Goal: Task Accomplishment & Management: Complete application form

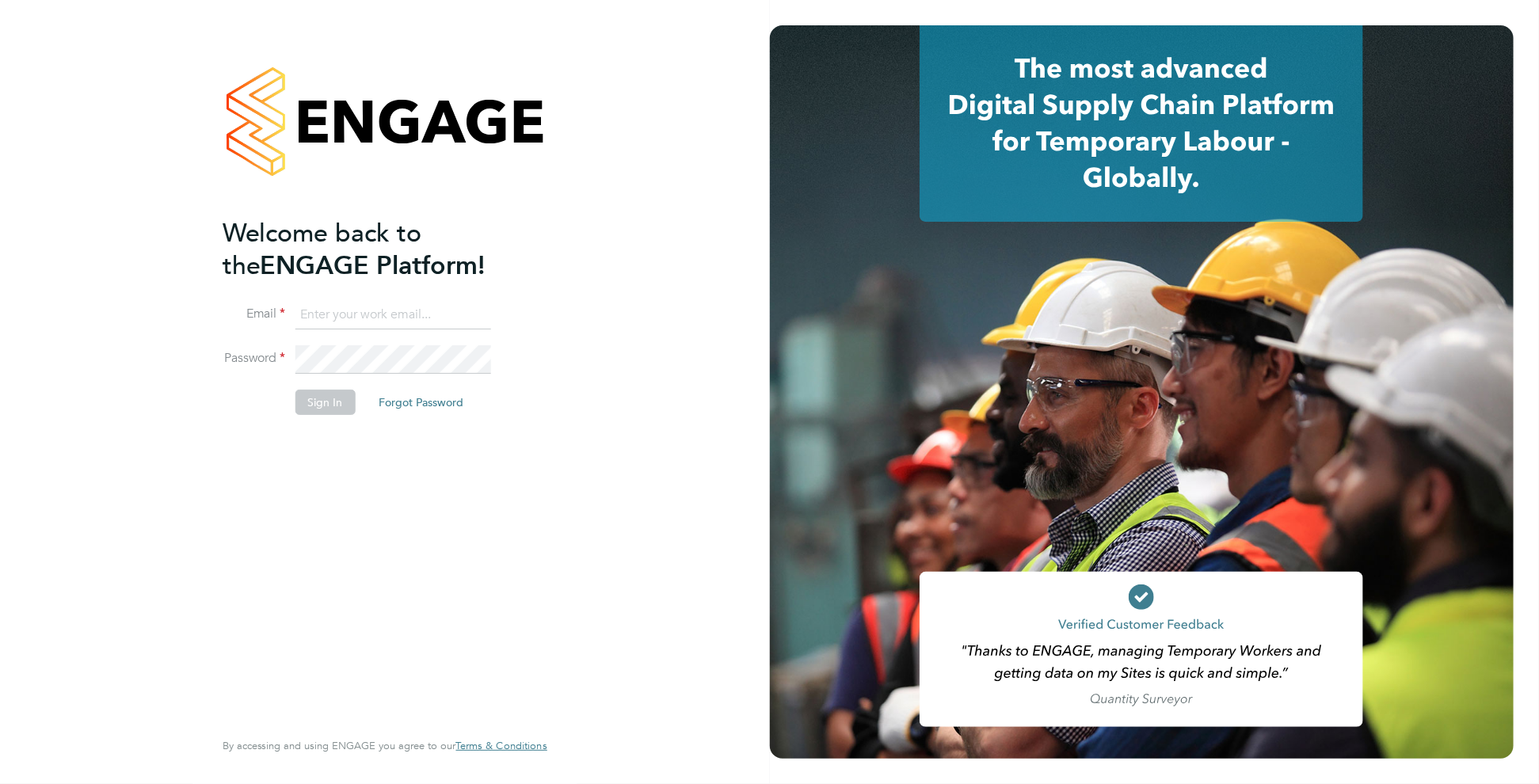
type input "[PERSON_NAME][EMAIL_ADDRESS][DOMAIN_NAME]"
click at [325, 403] on button "Sign In" at bounding box center [326, 401] width 60 height 25
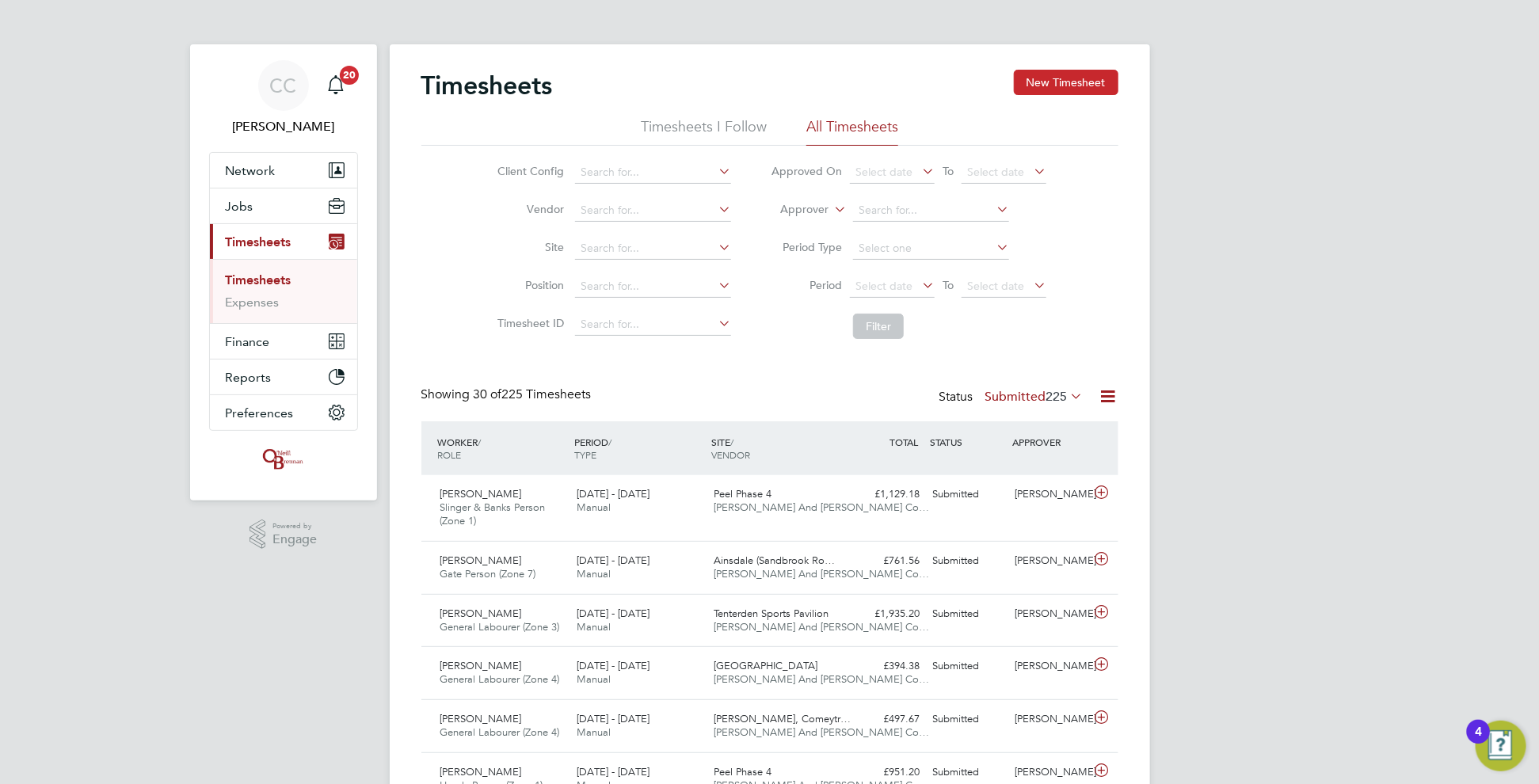
click at [1026, 84] on button "New Timesheet" at bounding box center [1066, 82] width 104 height 25
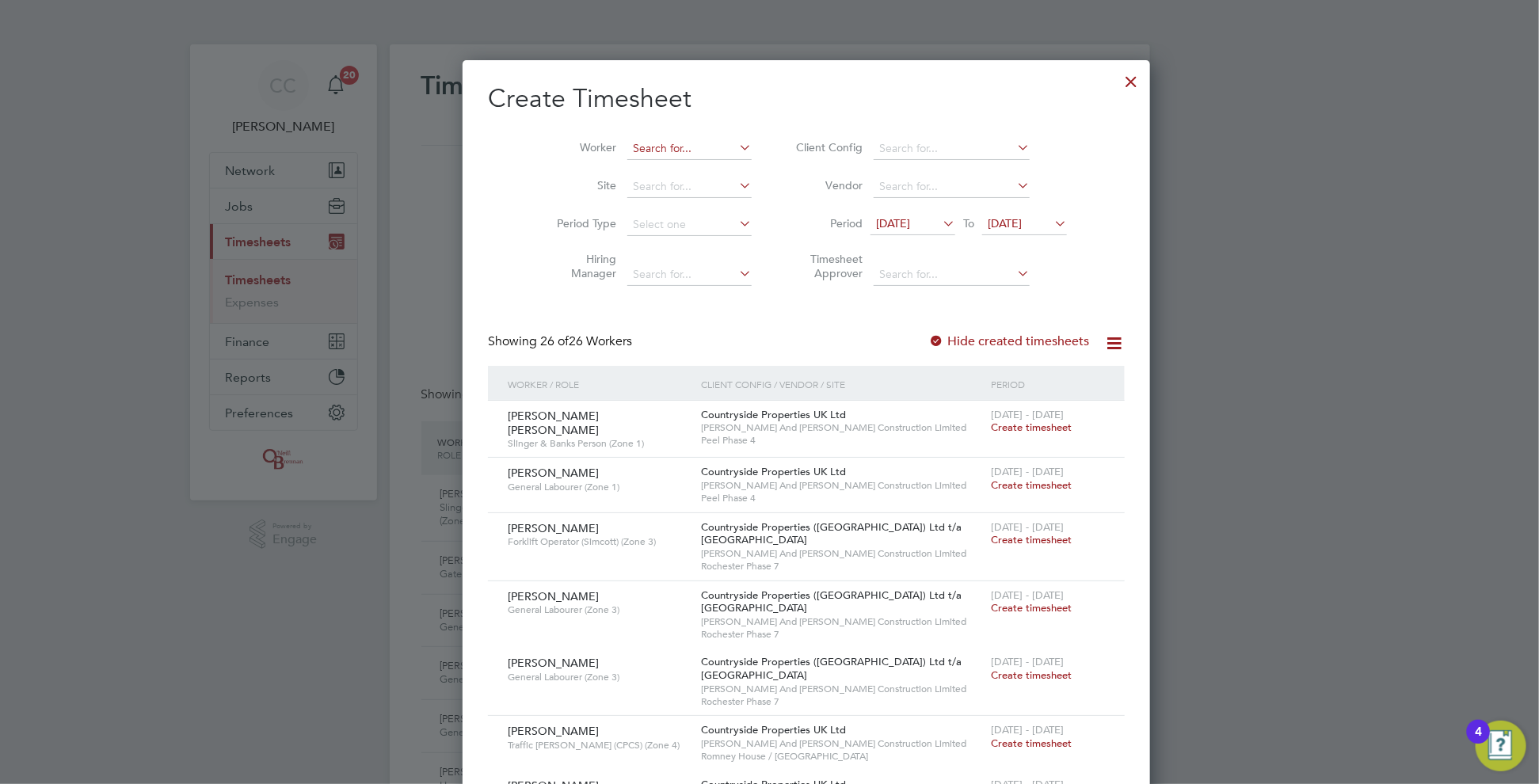
click at [641, 146] on input at bounding box center [689, 149] width 124 height 22
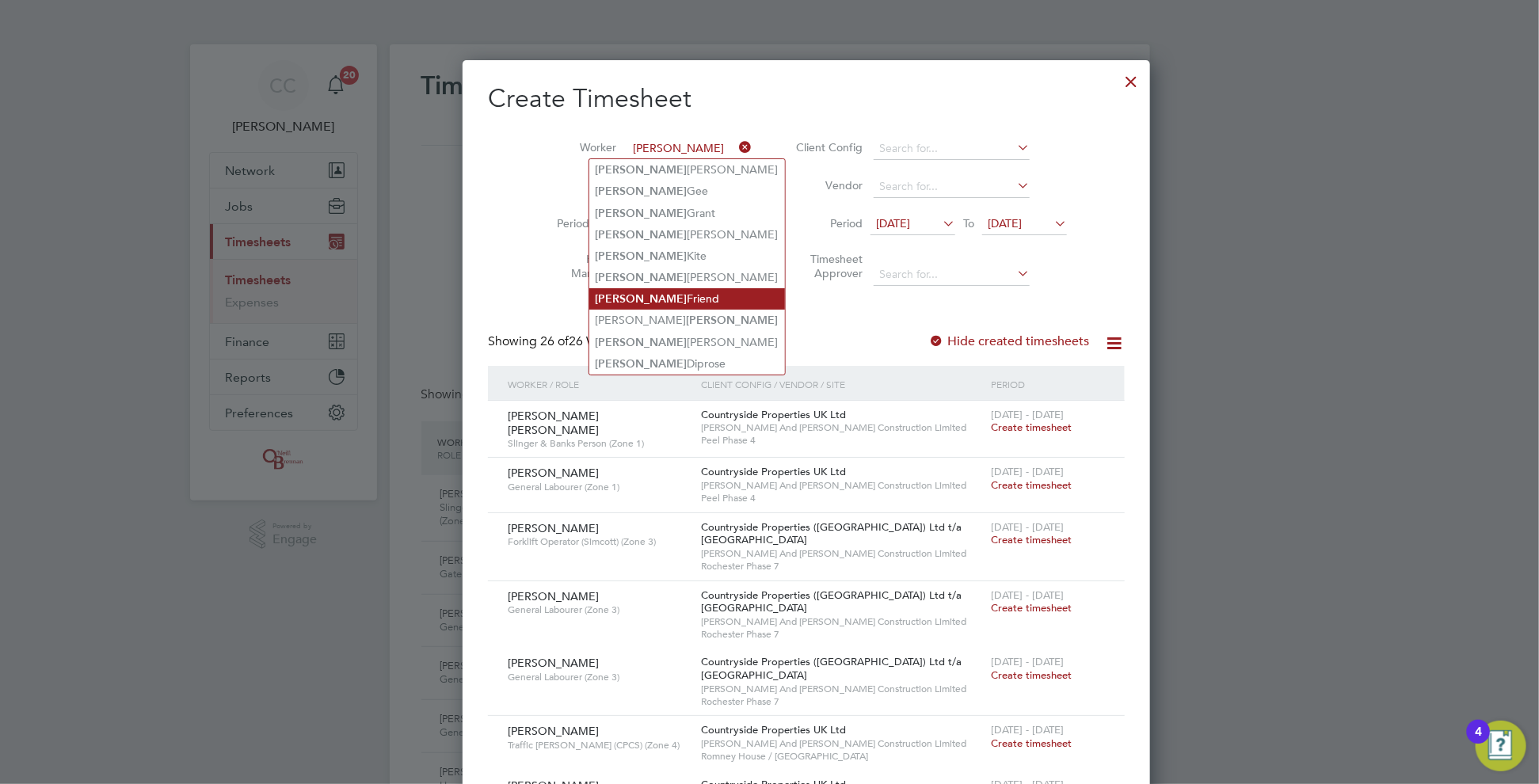
click at [653, 296] on li "[PERSON_NAME]" at bounding box center [687, 299] width 196 height 22
type input "[PERSON_NAME]"
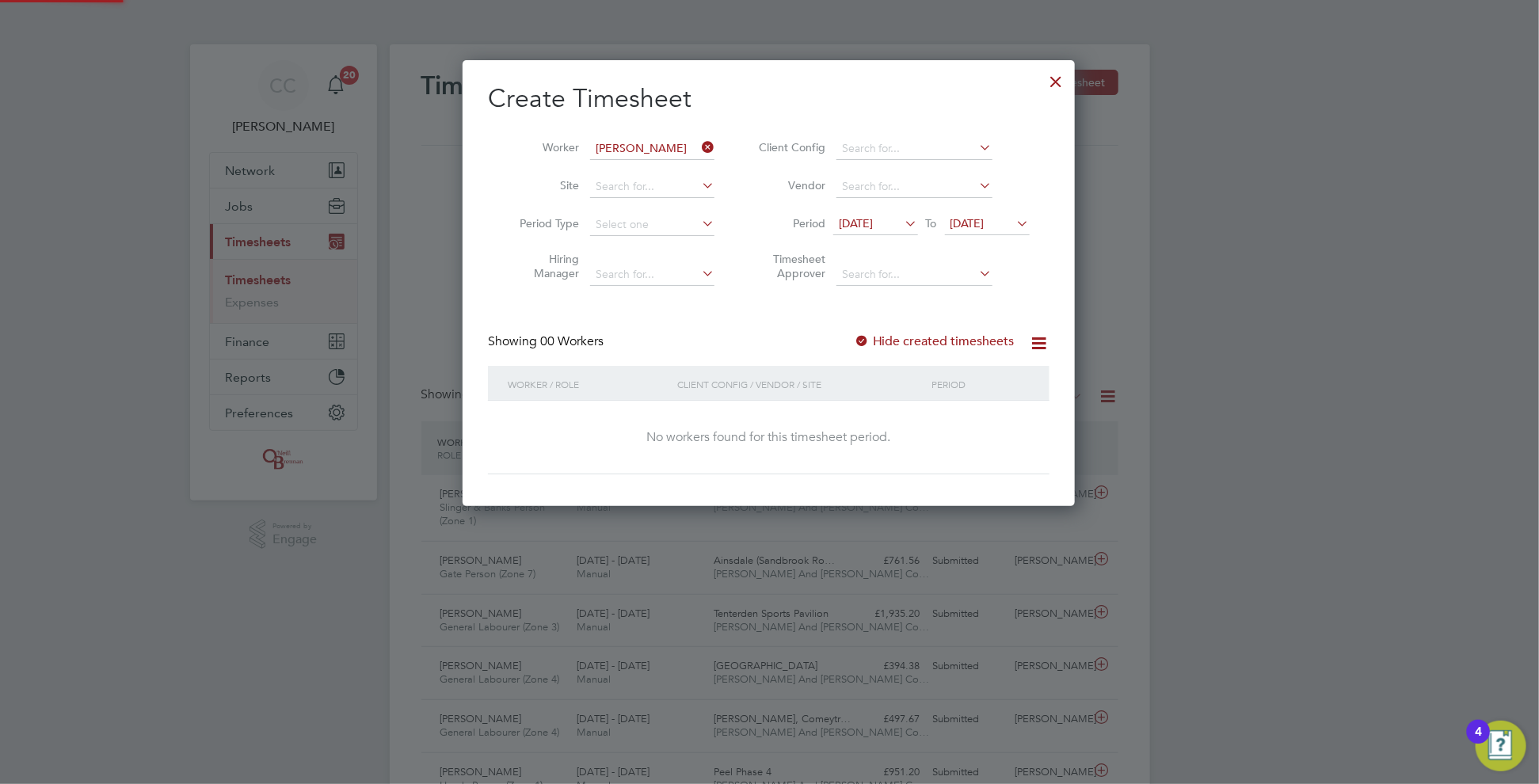
click at [985, 221] on span "[DATE]" at bounding box center [968, 223] width 34 height 15
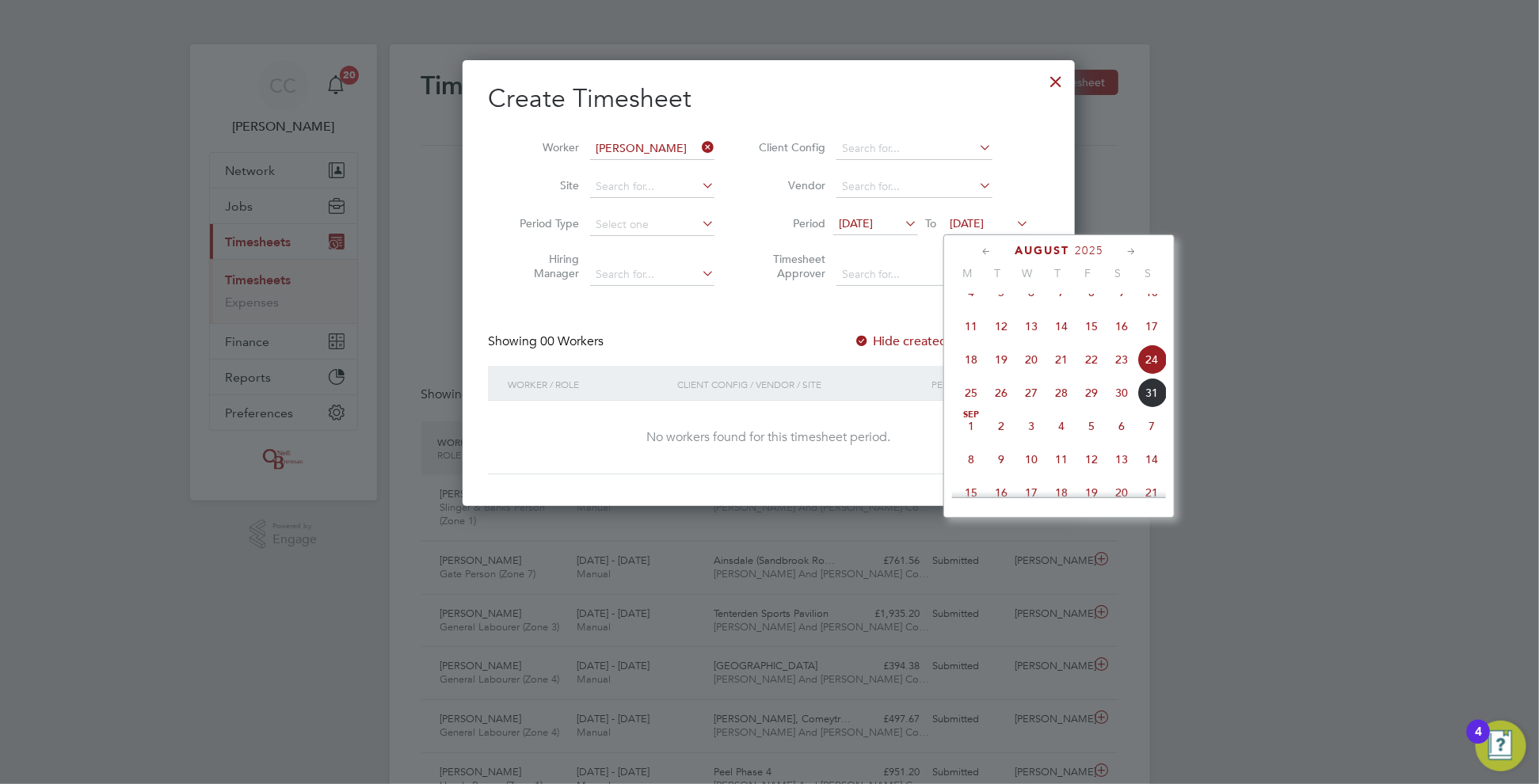
click at [1146, 407] on span "31" at bounding box center [1151, 392] width 30 height 30
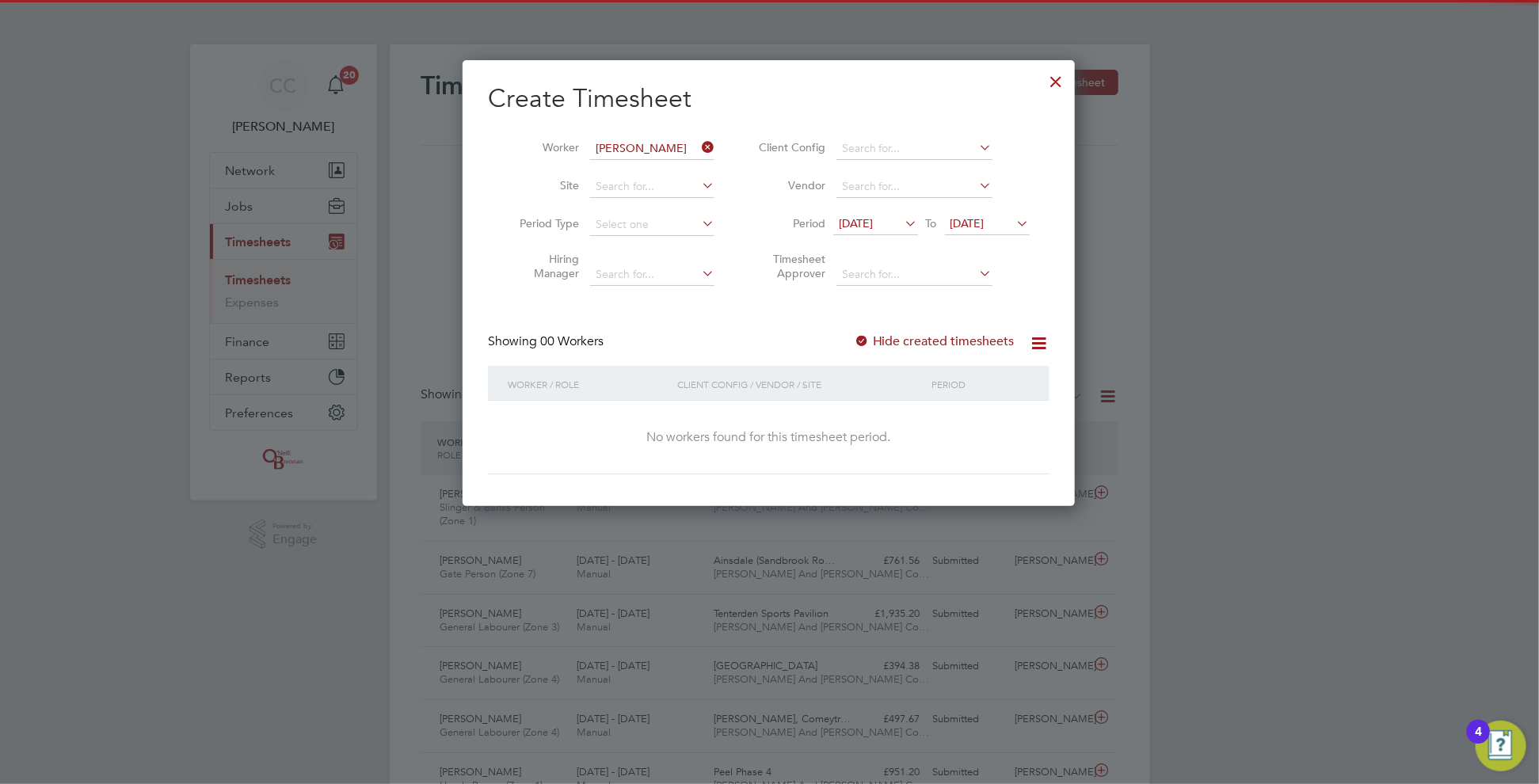
click at [862, 339] on div at bounding box center [862, 342] width 16 height 16
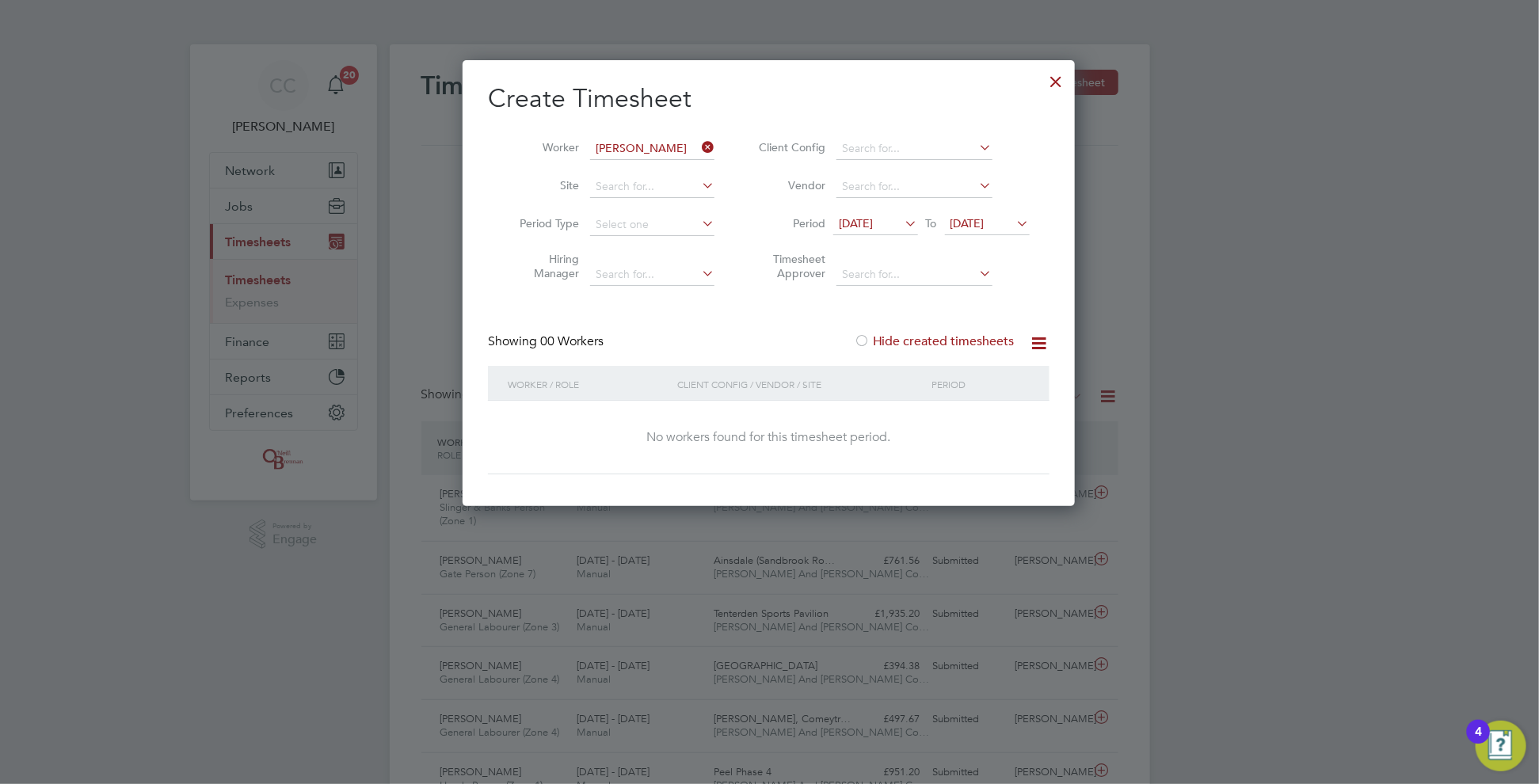
click at [862, 339] on div at bounding box center [862, 342] width 16 height 16
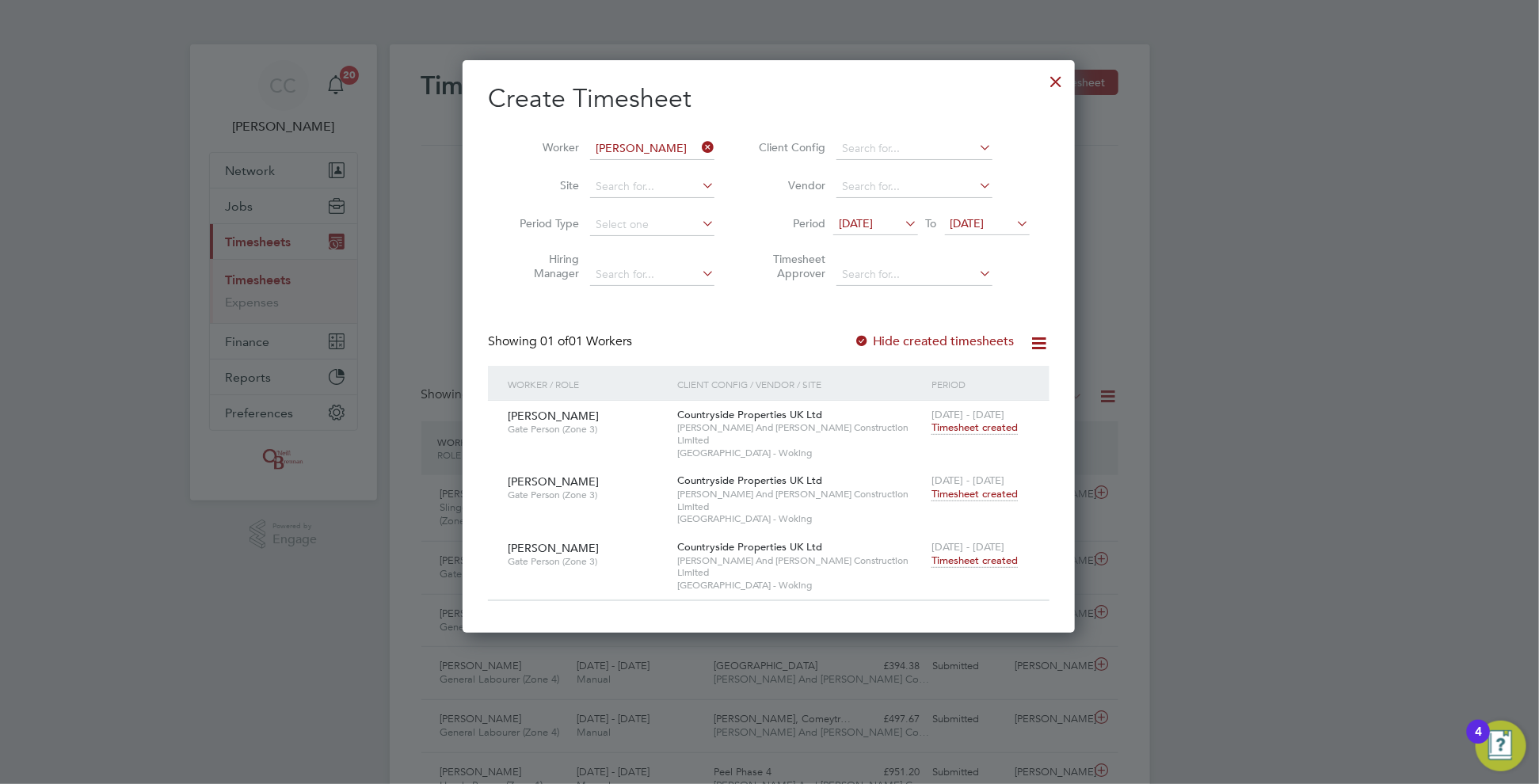
click at [960, 554] on span "Timesheet created" at bounding box center [975, 561] width 86 height 15
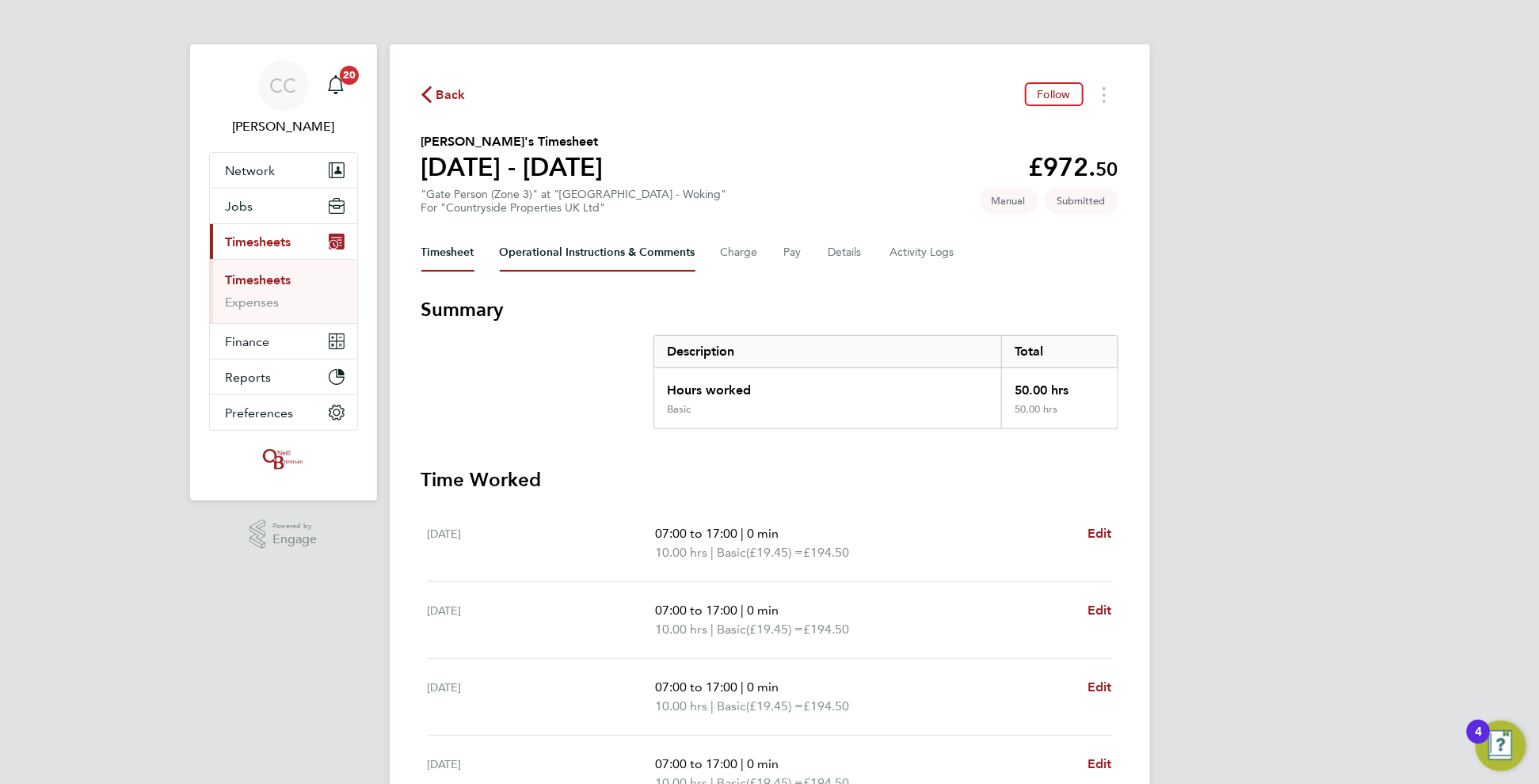
click at [654, 249] on Comments-tab "Operational Instructions & Comments" at bounding box center [597, 252] width 196 height 38
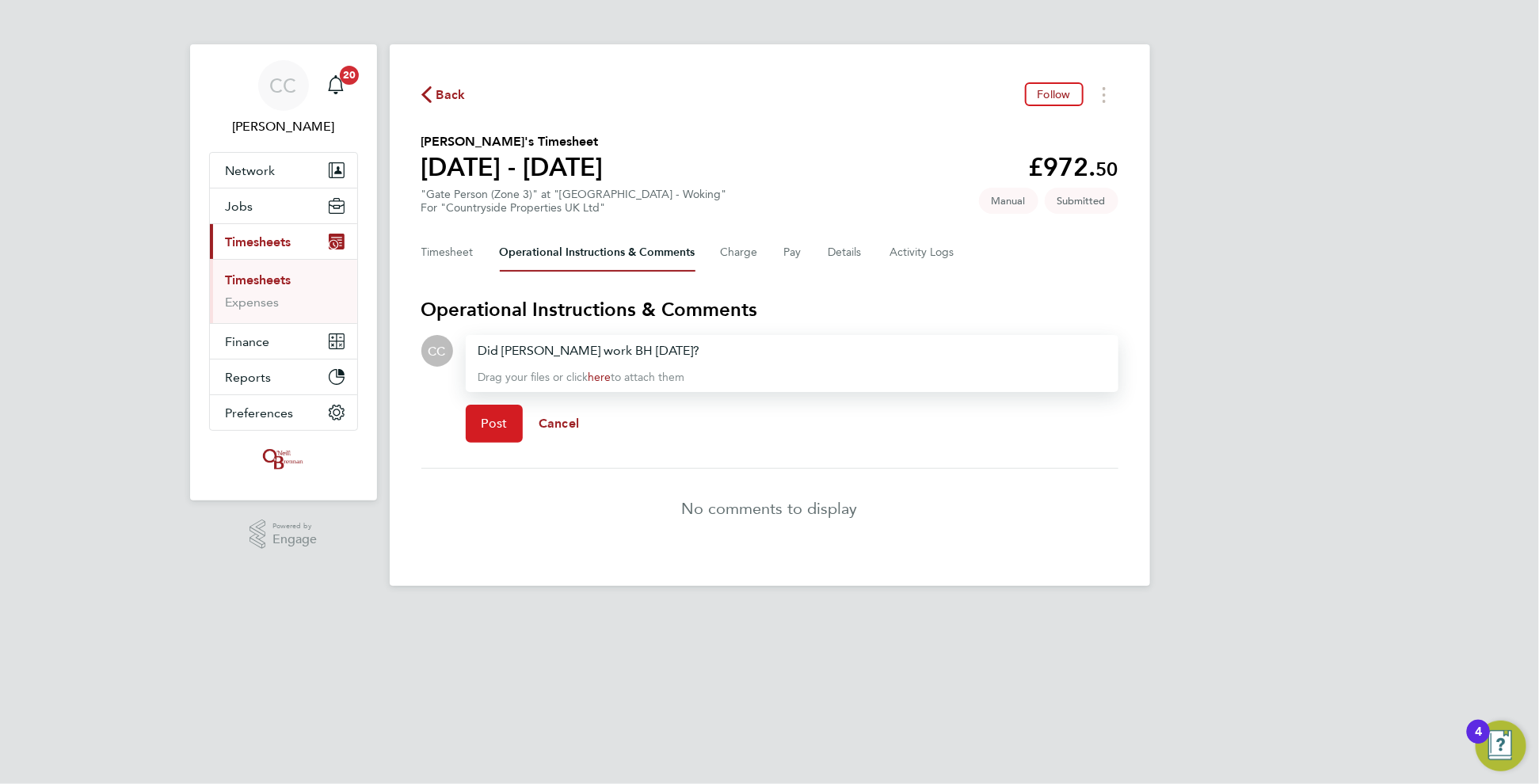
click at [485, 426] on span "Post" at bounding box center [495, 424] width 26 height 16
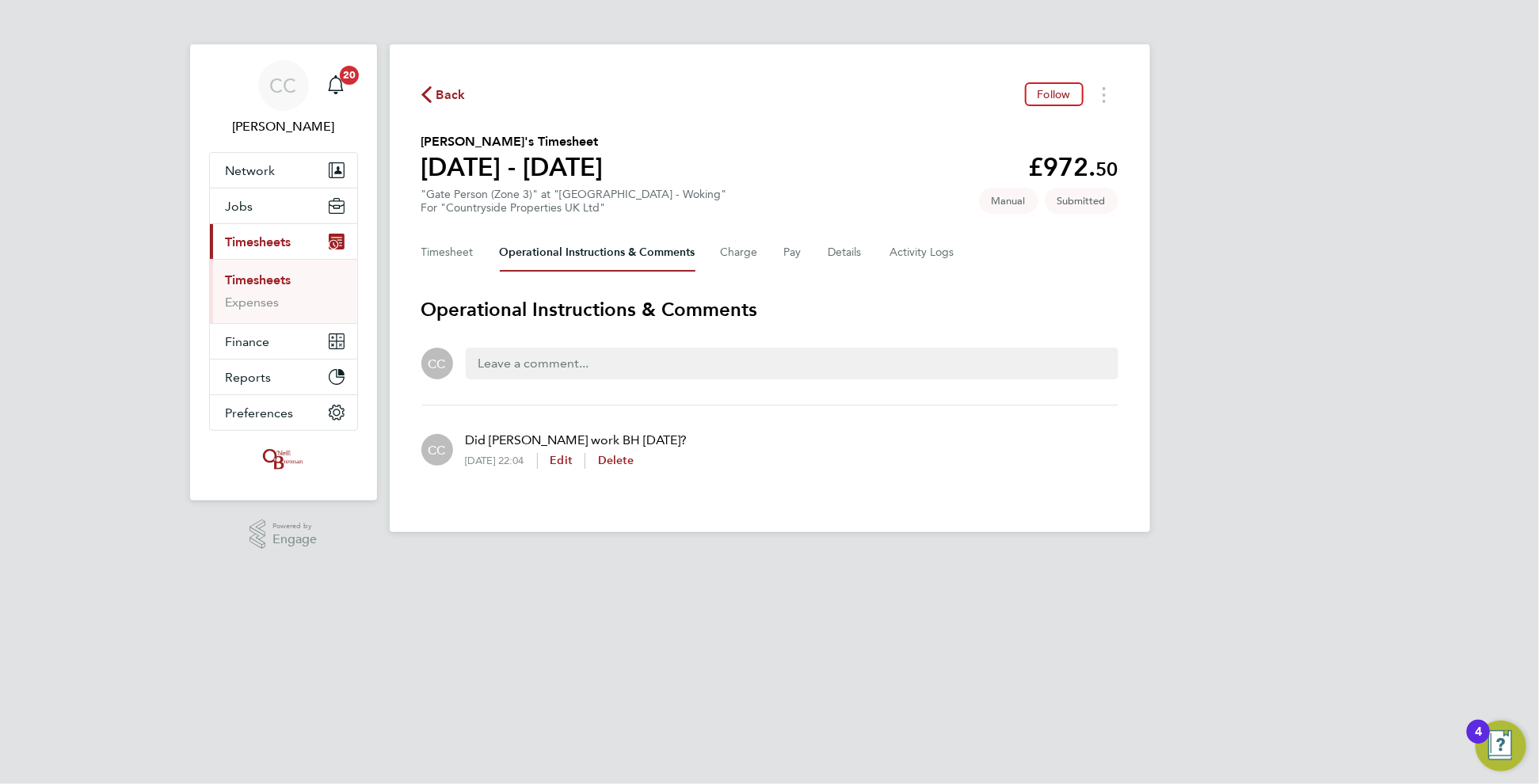
click at [451, 97] on span "Back" at bounding box center [451, 95] width 29 height 19
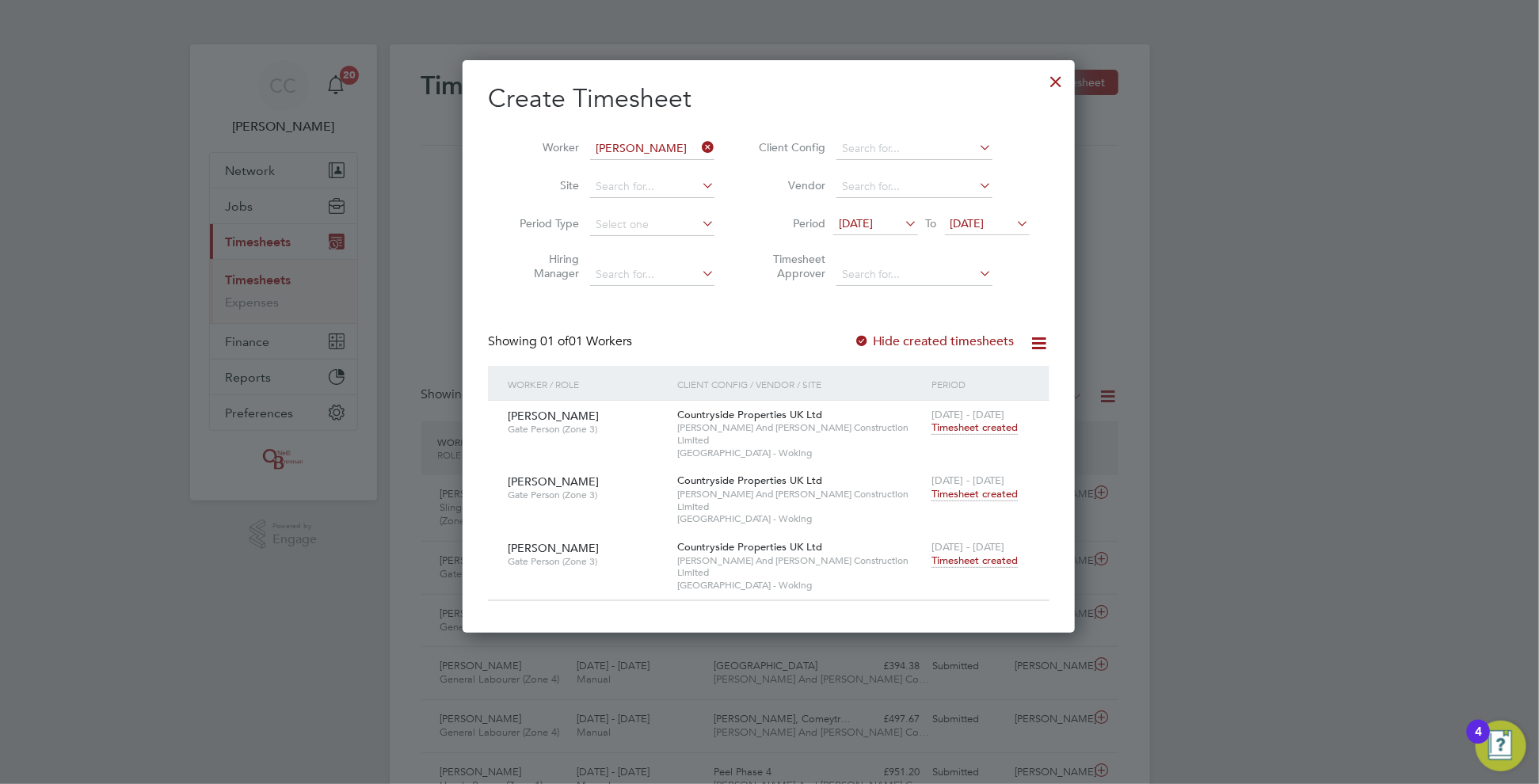
click at [699, 147] on icon at bounding box center [699, 147] width 0 height 22
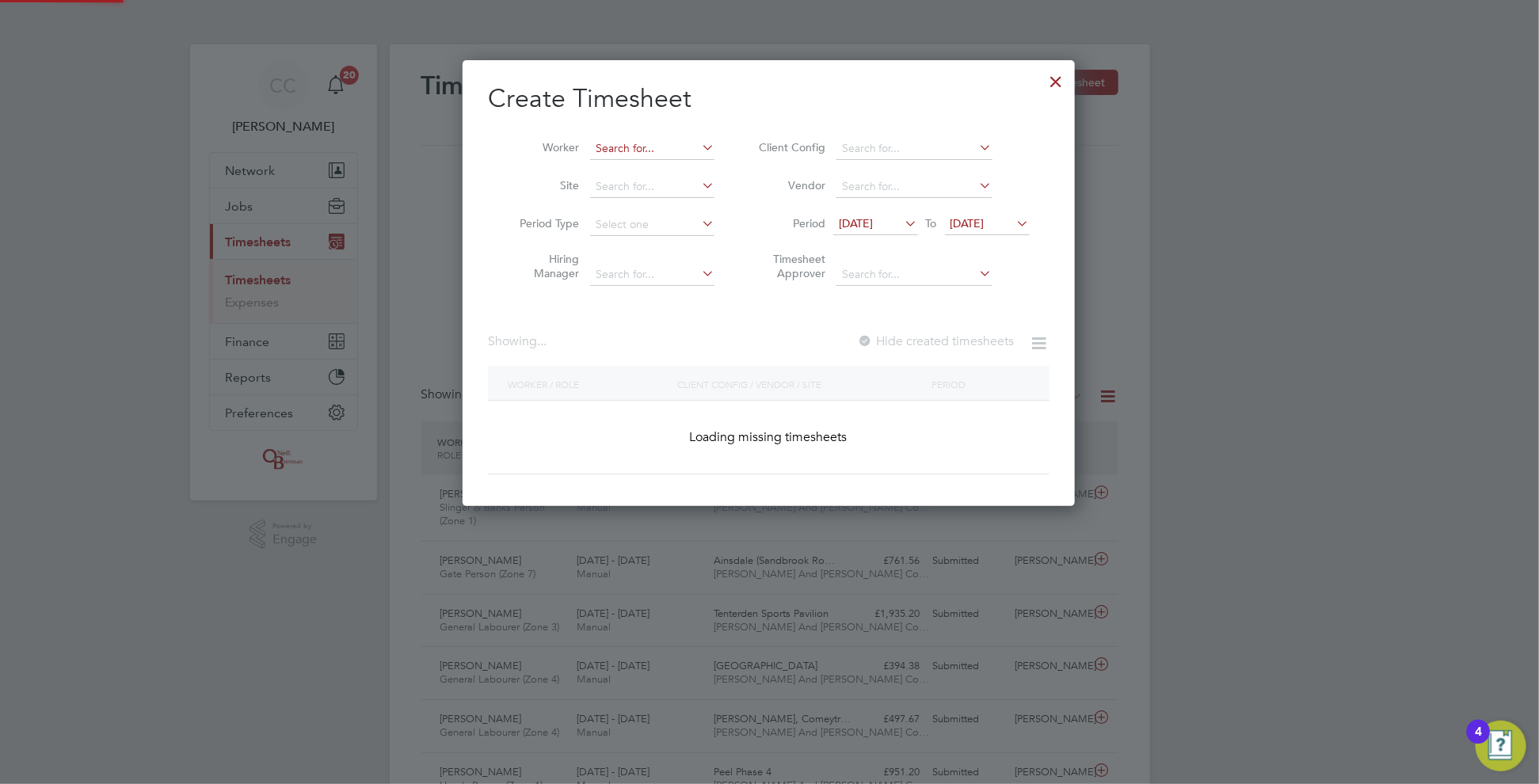
click at [671, 147] on input at bounding box center [652, 149] width 124 height 22
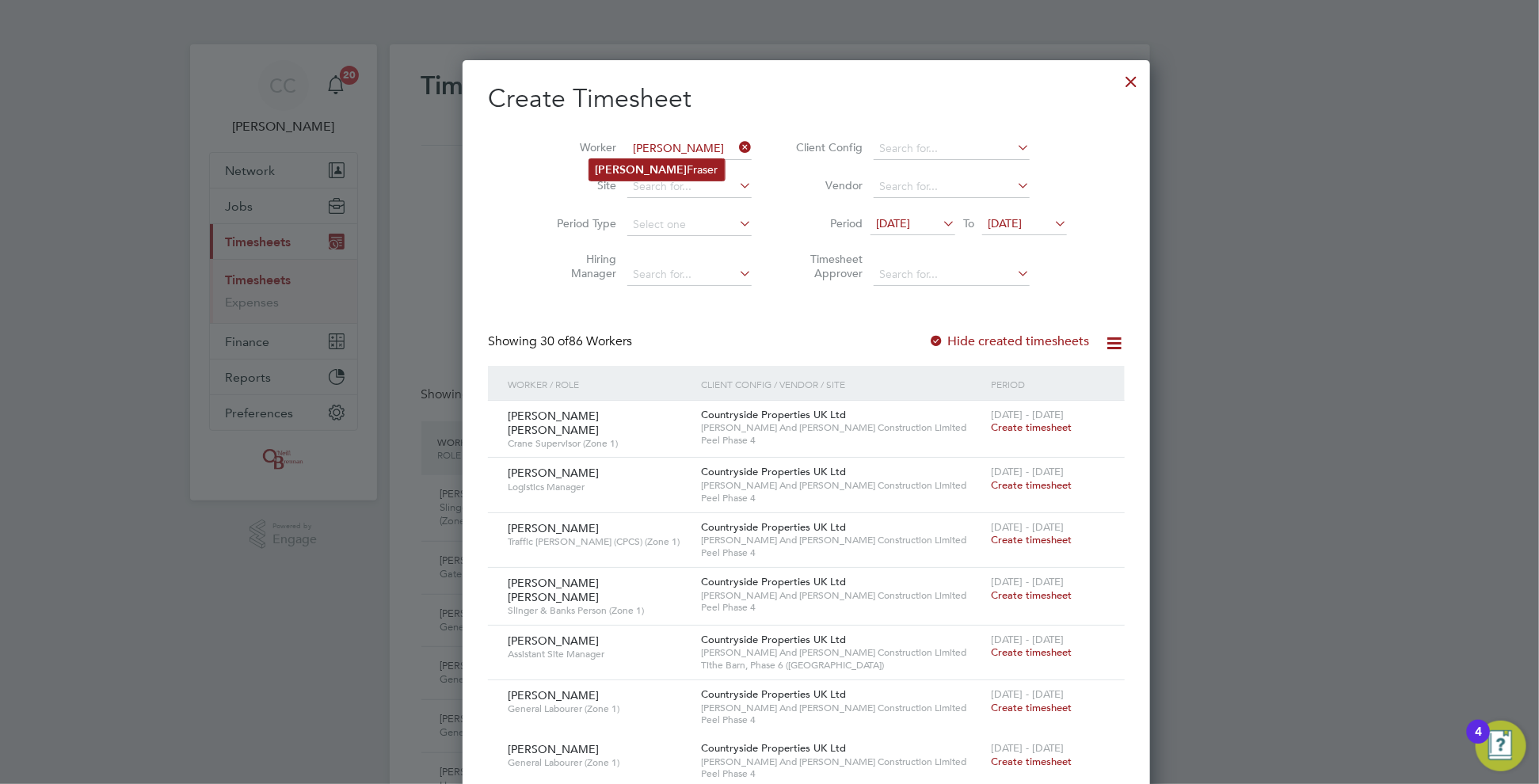
click at [645, 159] on li "[PERSON_NAME]" at bounding box center [657, 170] width 135 height 22
type input "[PERSON_NAME]"
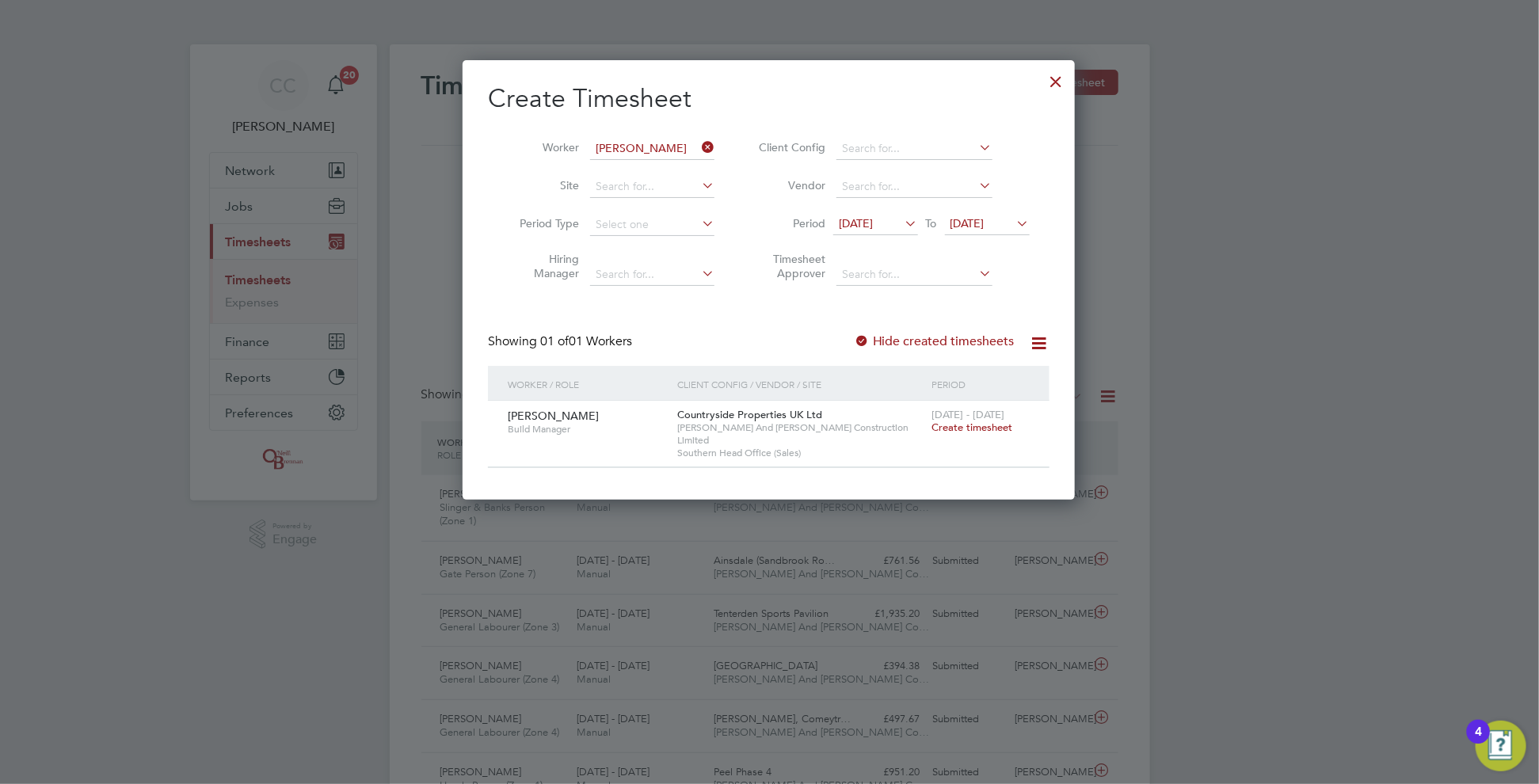
click at [863, 335] on div at bounding box center [862, 342] width 16 height 16
click at [871, 339] on label "Hide created timesheets" at bounding box center [934, 341] width 161 height 16
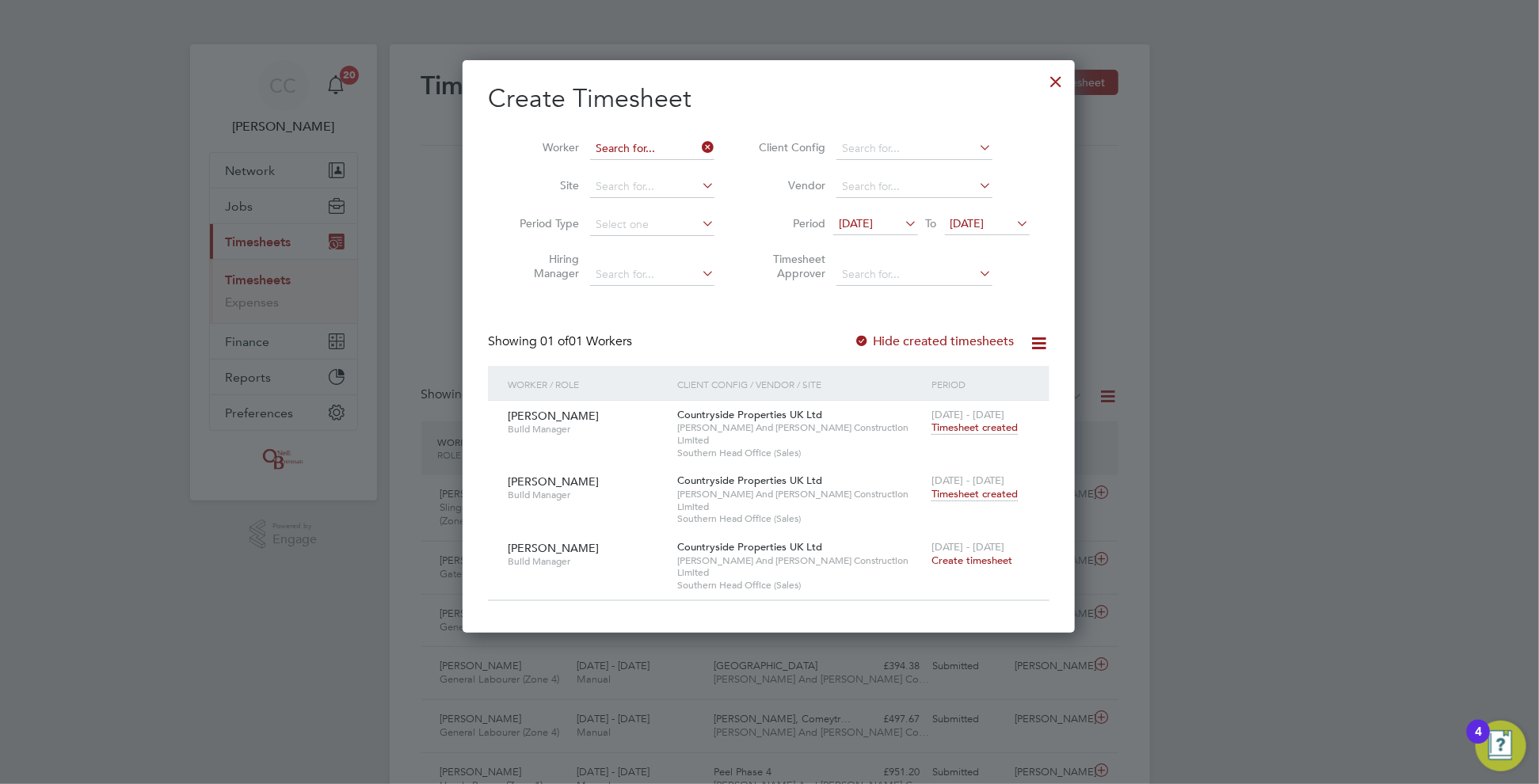
click at [647, 144] on input at bounding box center [652, 149] width 124 height 22
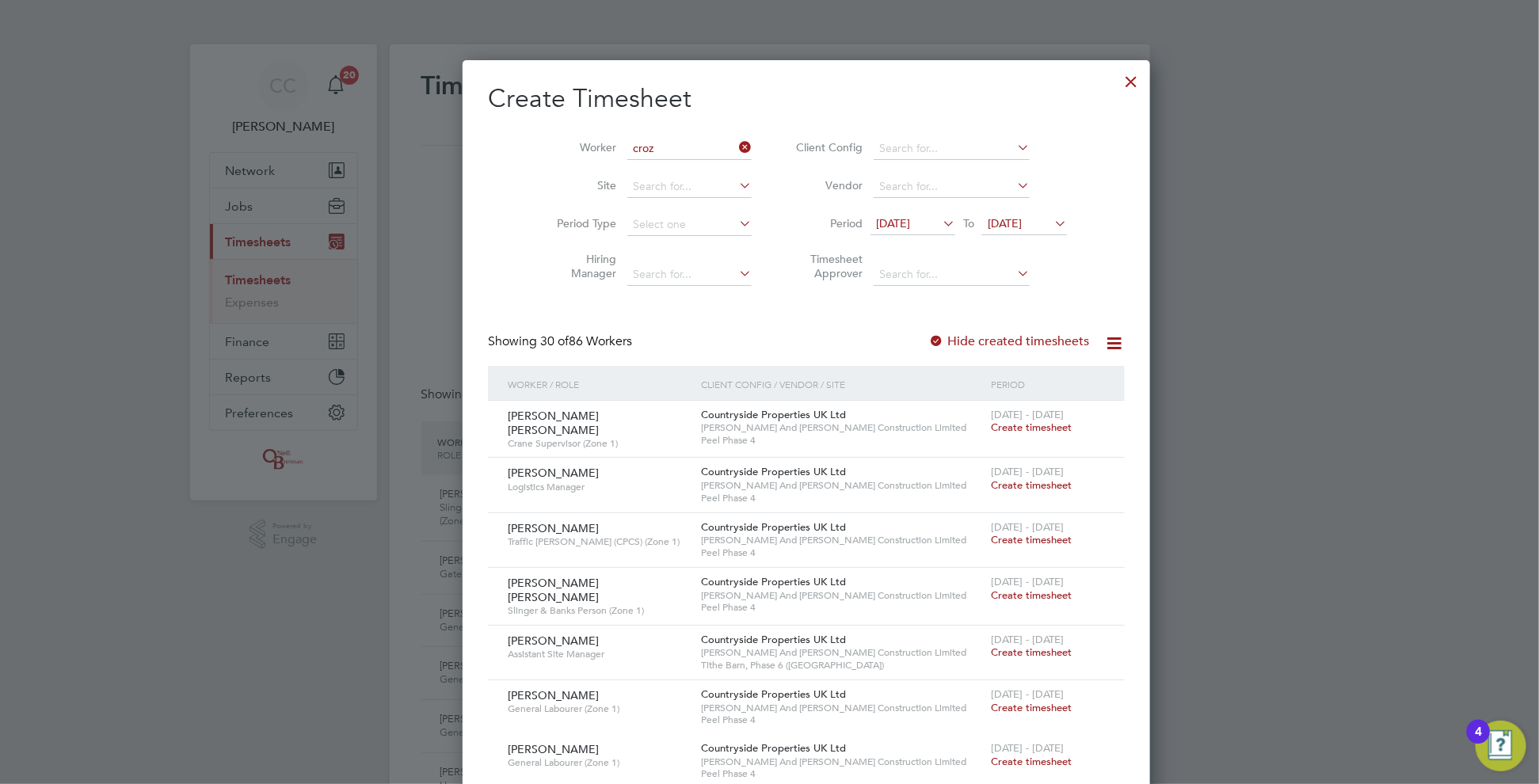
click at [687, 171] on b "Croz" at bounding box center [699, 170] width 24 height 14
type input "[PERSON_NAME]"
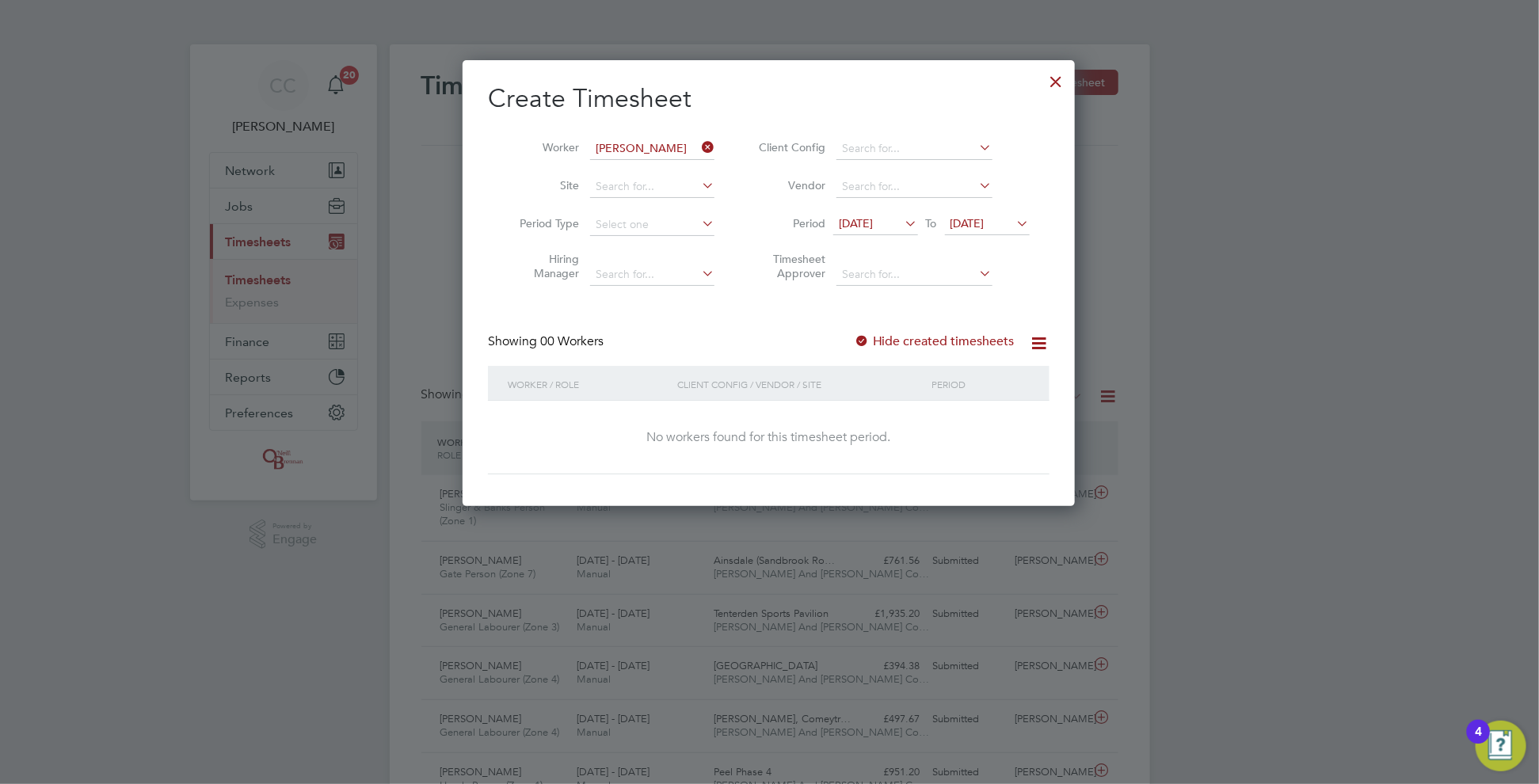
click at [869, 343] on div at bounding box center [862, 342] width 16 height 16
click at [868, 340] on div at bounding box center [862, 342] width 16 height 16
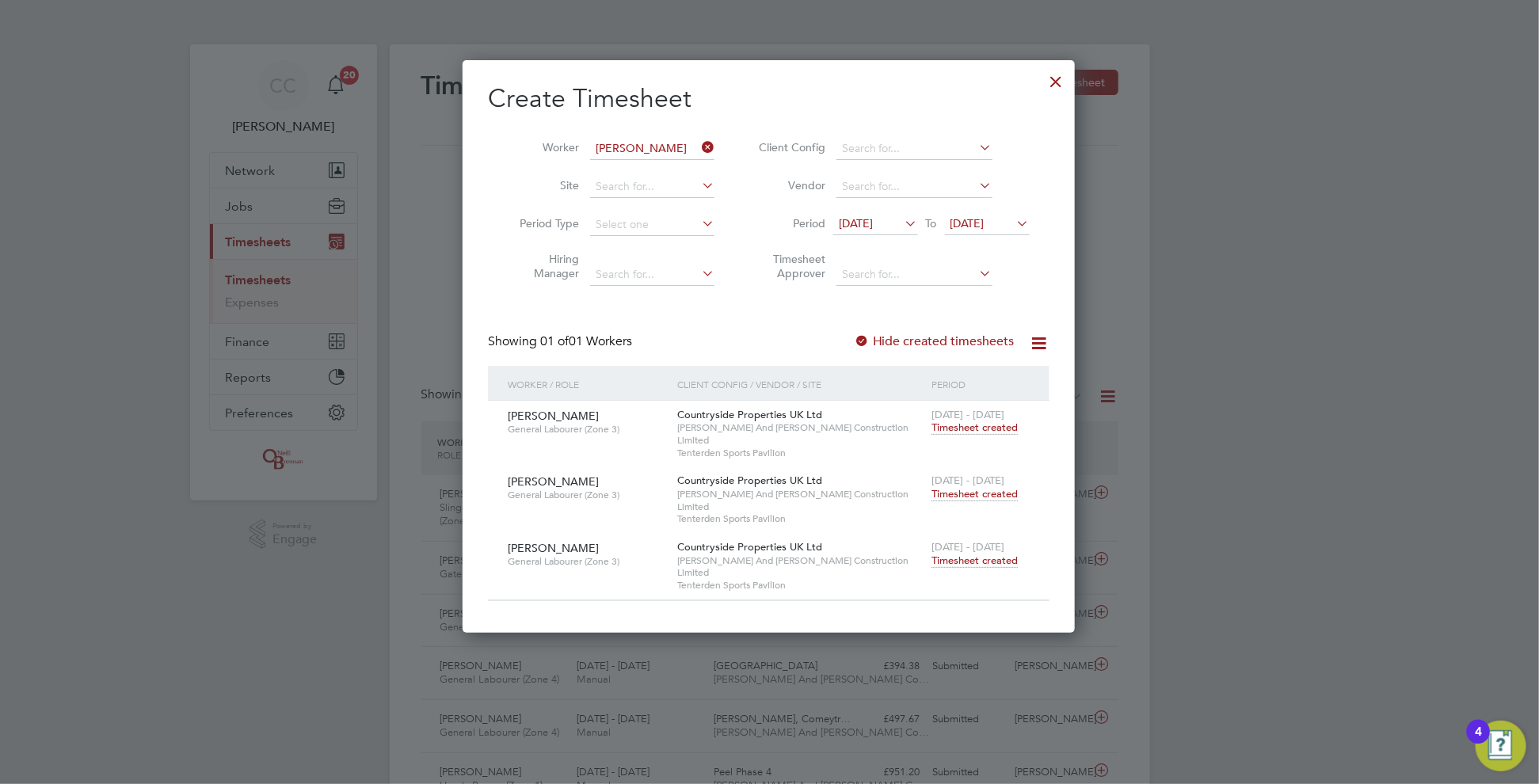
click at [970, 554] on span "Timesheet created" at bounding box center [975, 561] width 86 height 15
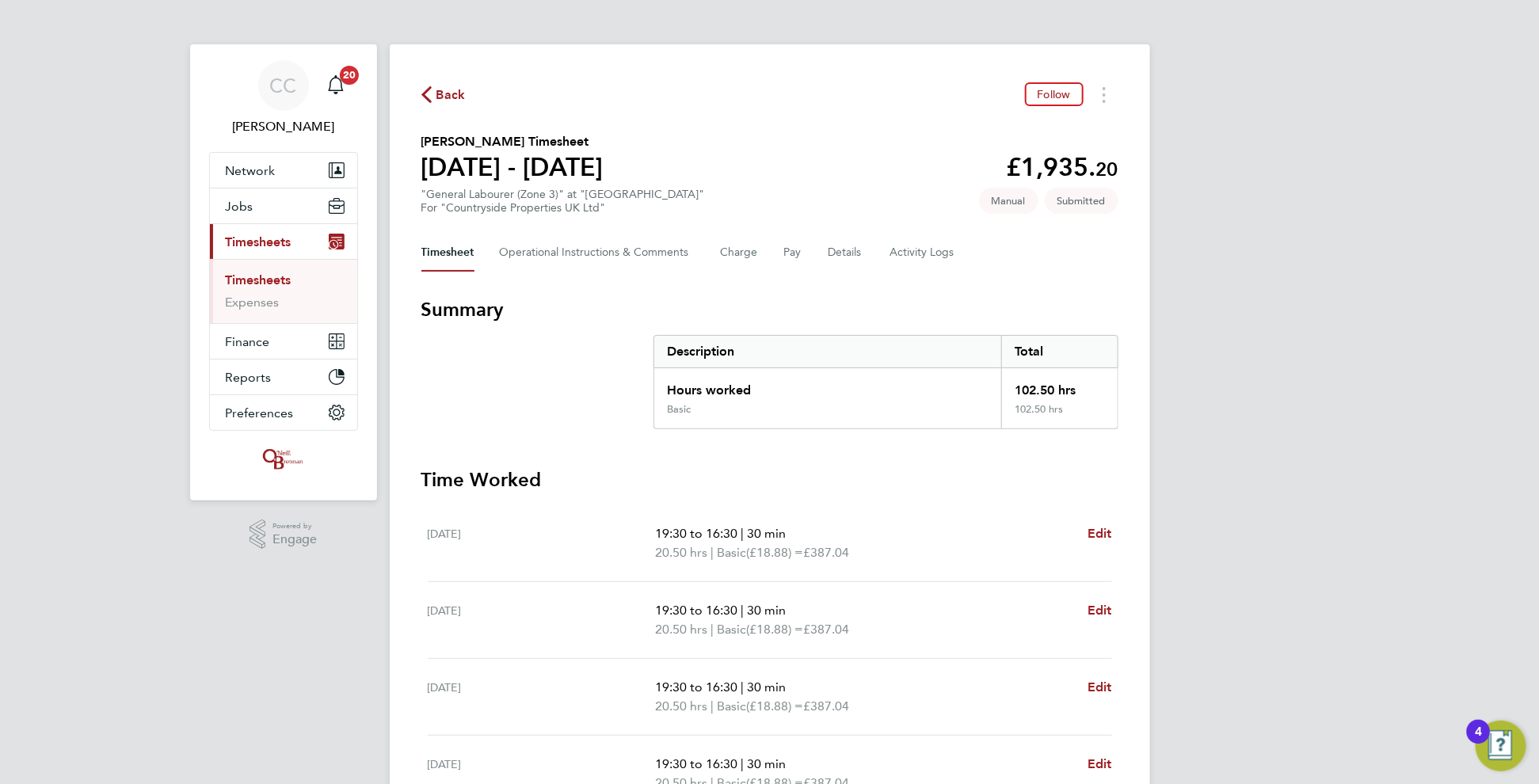
click at [452, 96] on span "Back" at bounding box center [451, 95] width 29 height 19
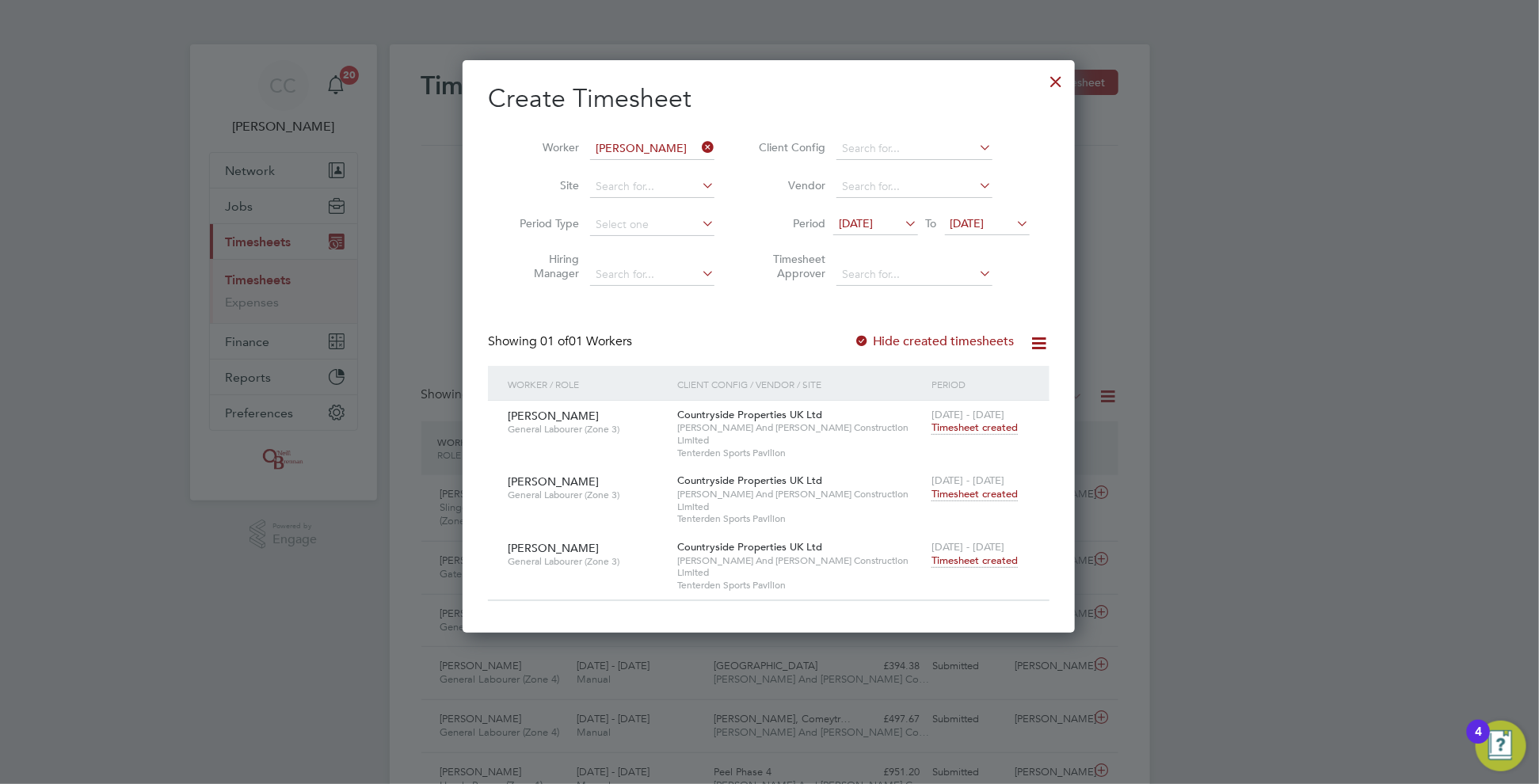
click at [699, 147] on icon at bounding box center [699, 147] width 0 height 22
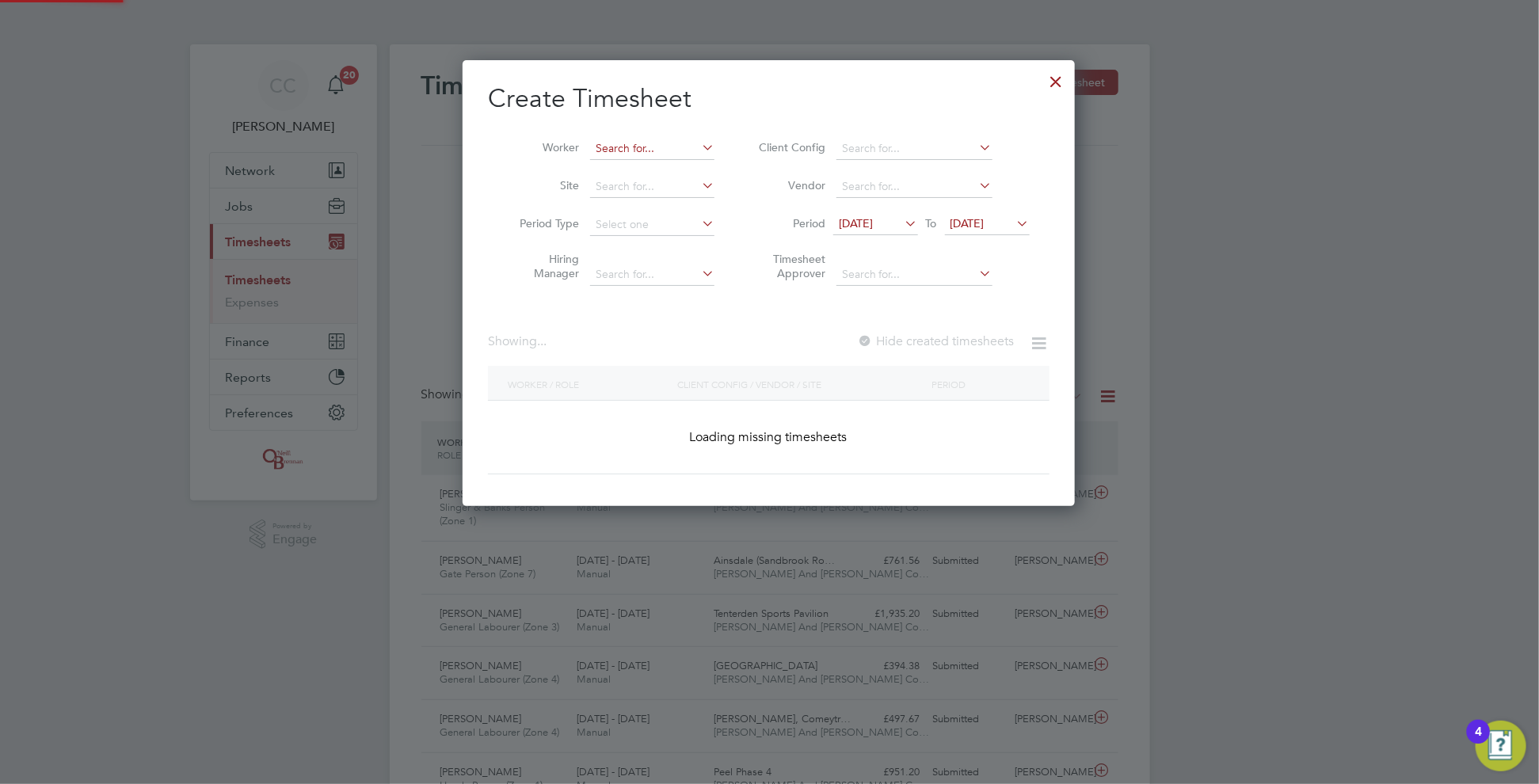
click at [639, 151] on input at bounding box center [652, 149] width 124 height 22
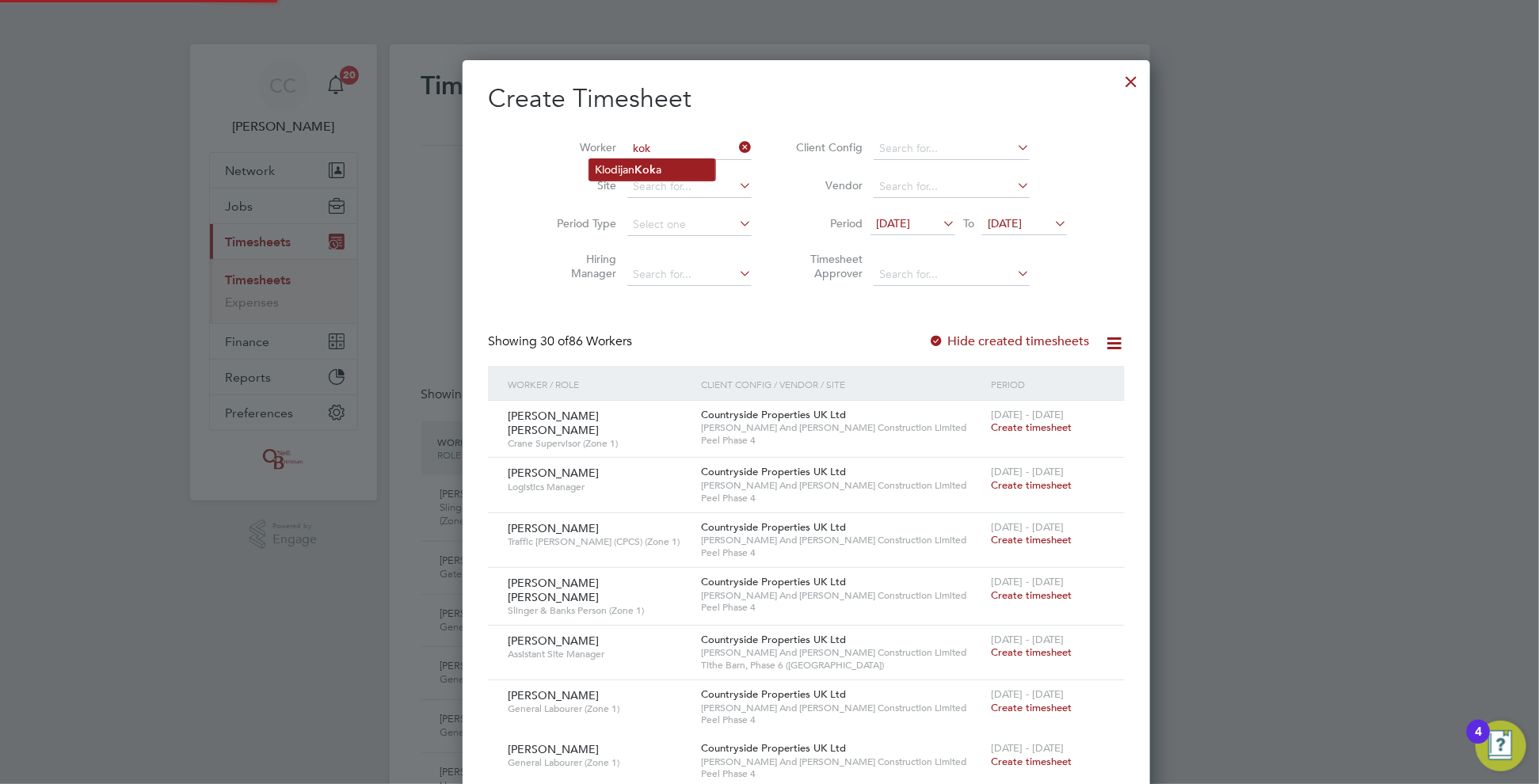
click at [636, 173] on li "[PERSON_NAME] a" at bounding box center [652, 170] width 126 height 22
type input "[PERSON_NAME]"
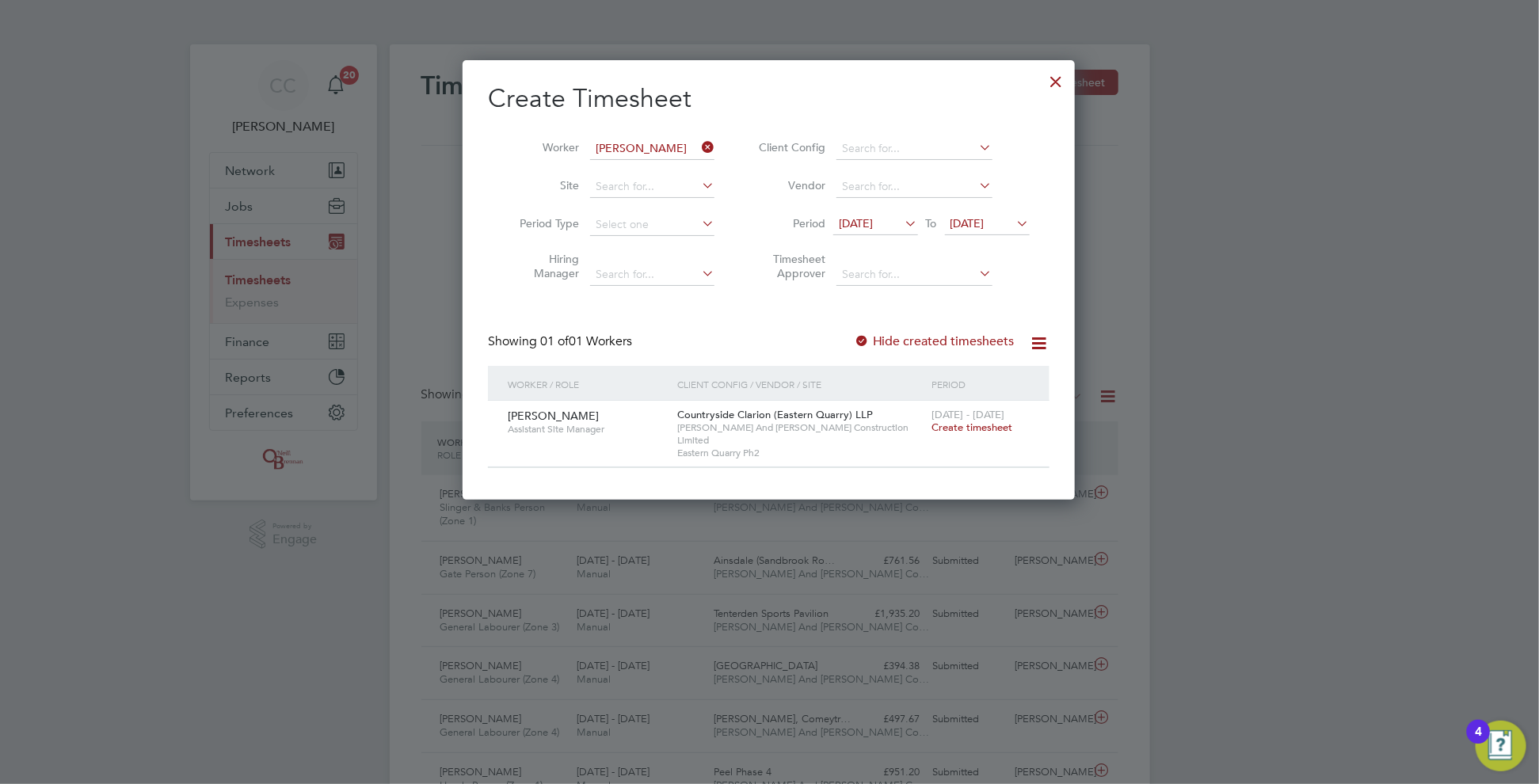
click at [1050, 84] on div at bounding box center [1056, 78] width 28 height 28
